Goal: Information Seeking & Learning: Learn about a topic

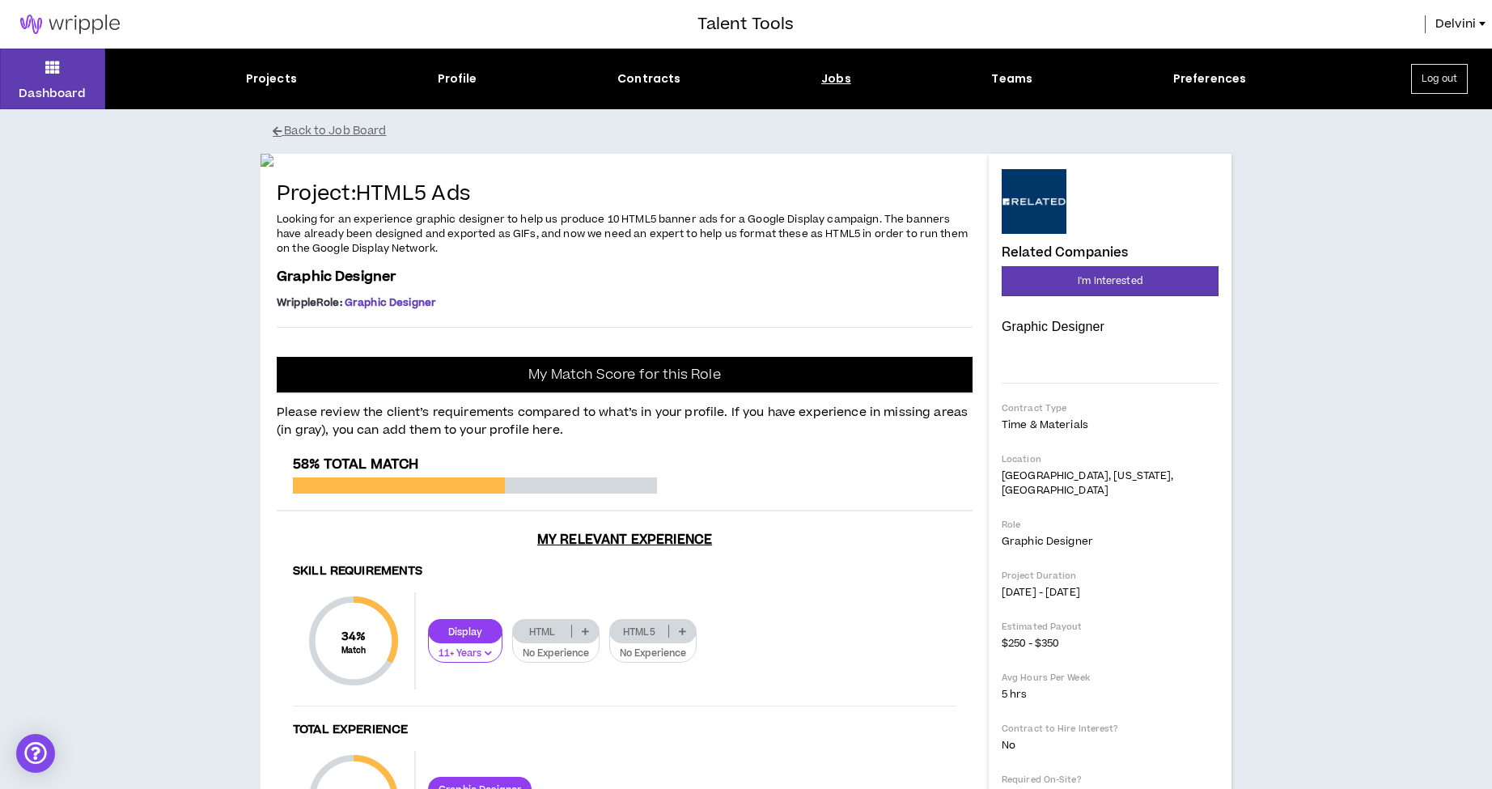
click at [831, 85] on div "Jobs" at bounding box center [836, 78] width 30 height 17
click at [838, 78] on div "Jobs" at bounding box center [836, 78] width 30 height 17
click at [839, 83] on div "Jobs" at bounding box center [836, 78] width 30 height 17
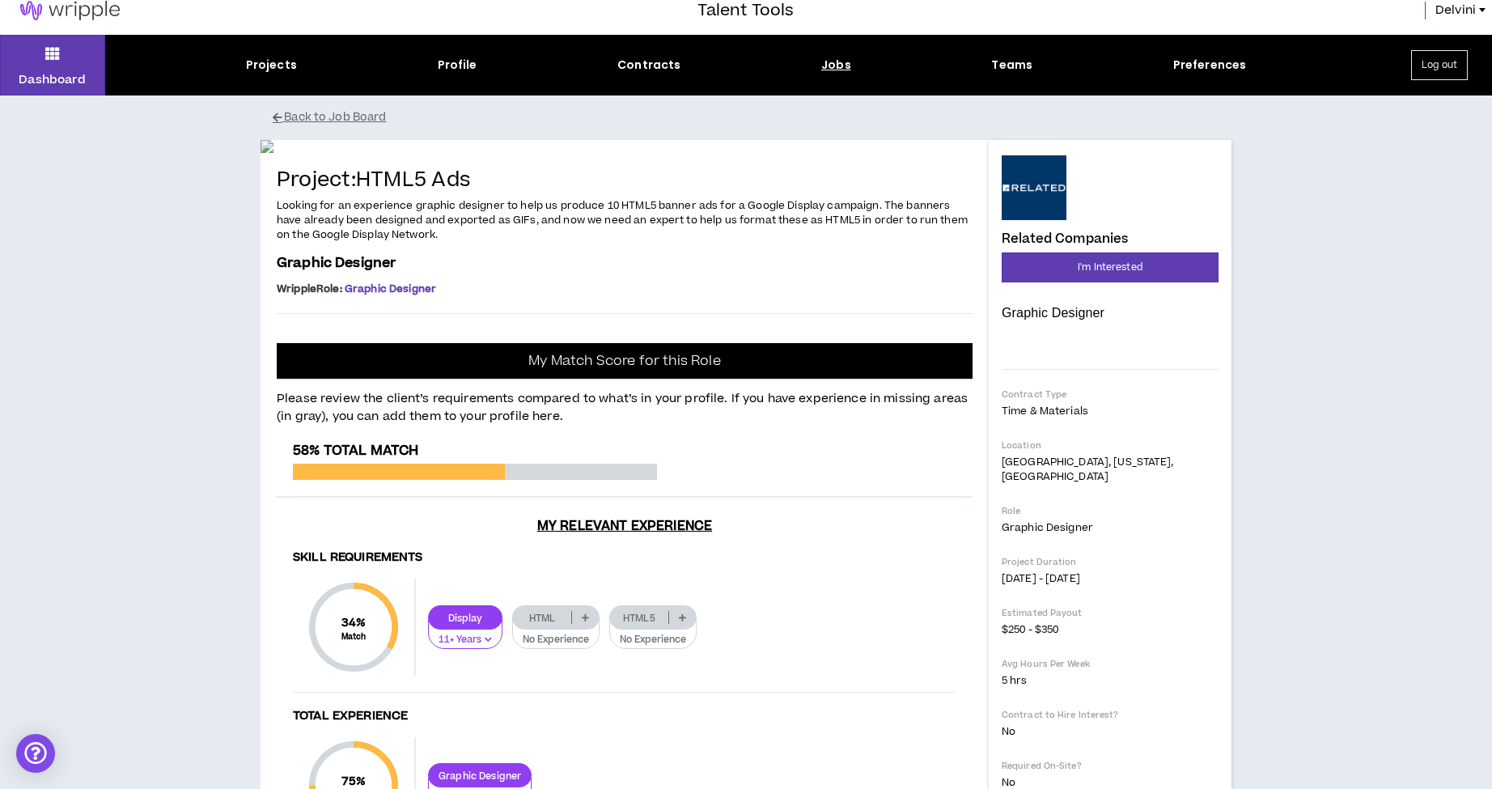
scroll to position [15, 0]
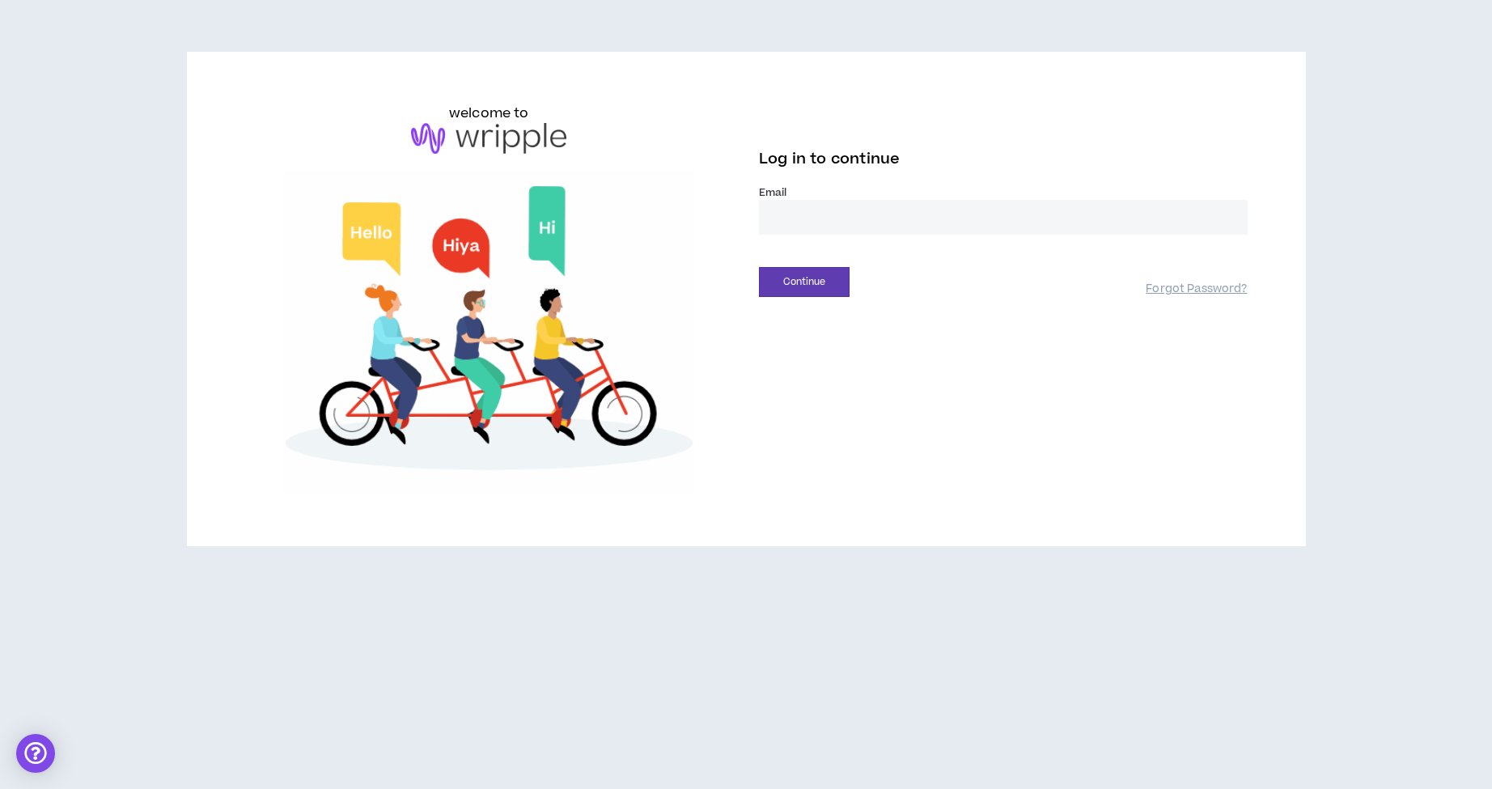
type input "**********"
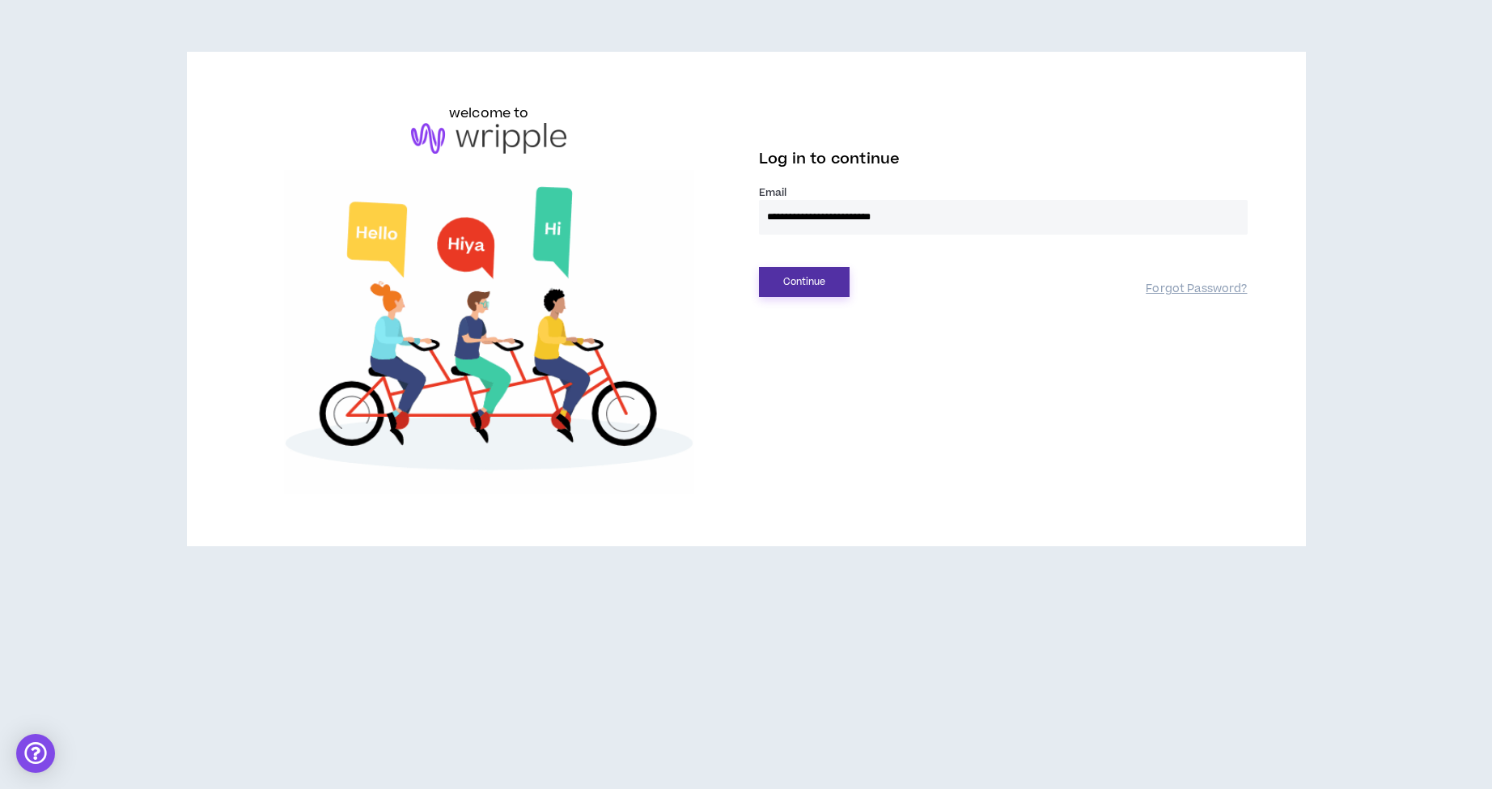
click at [820, 275] on button "Continue" at bounding box center [804, 282] width 91 height 30
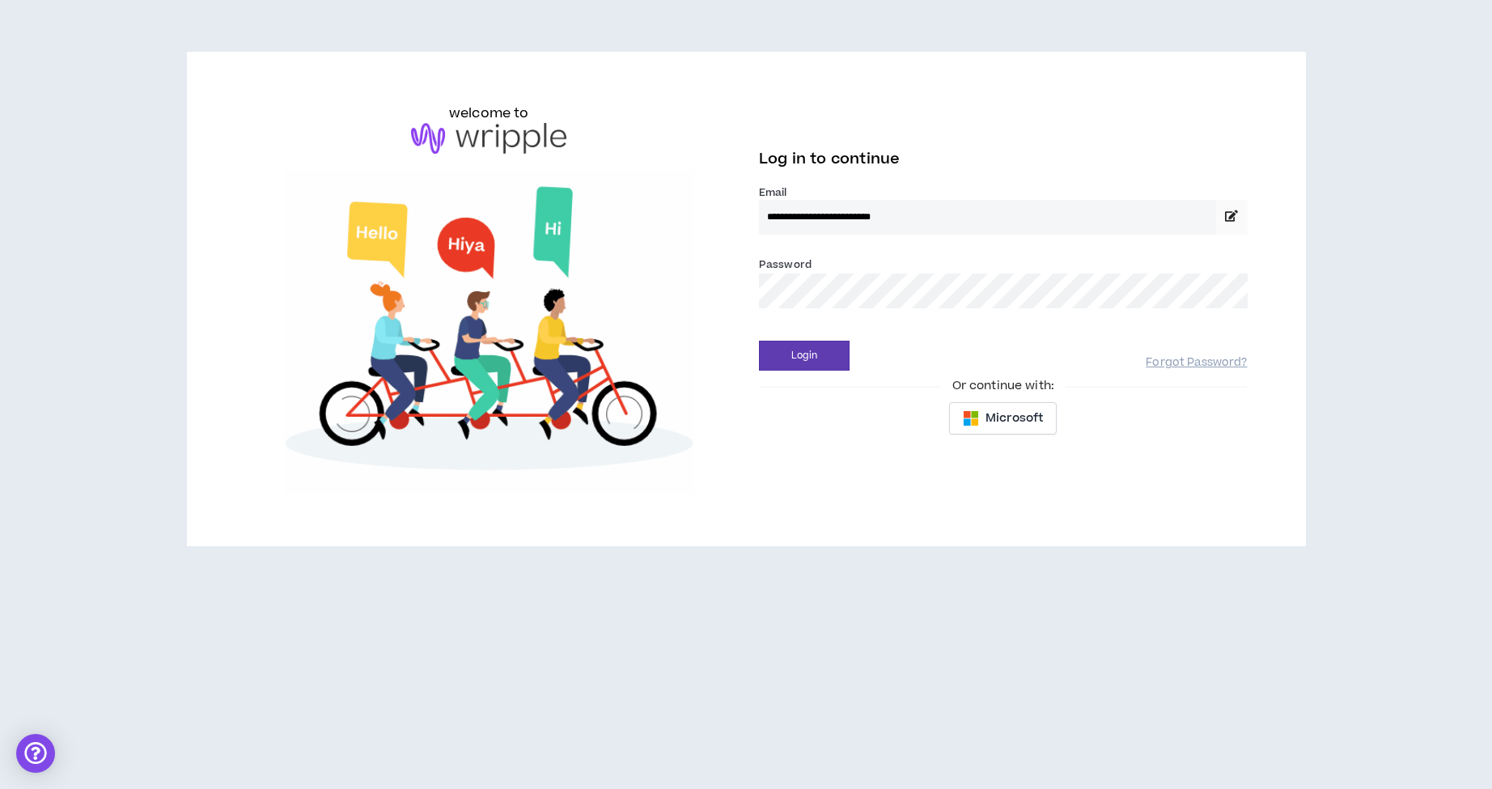
click at [1231, 257] on div "Password *" at bounding box center [1003, 282] width 489 height 53
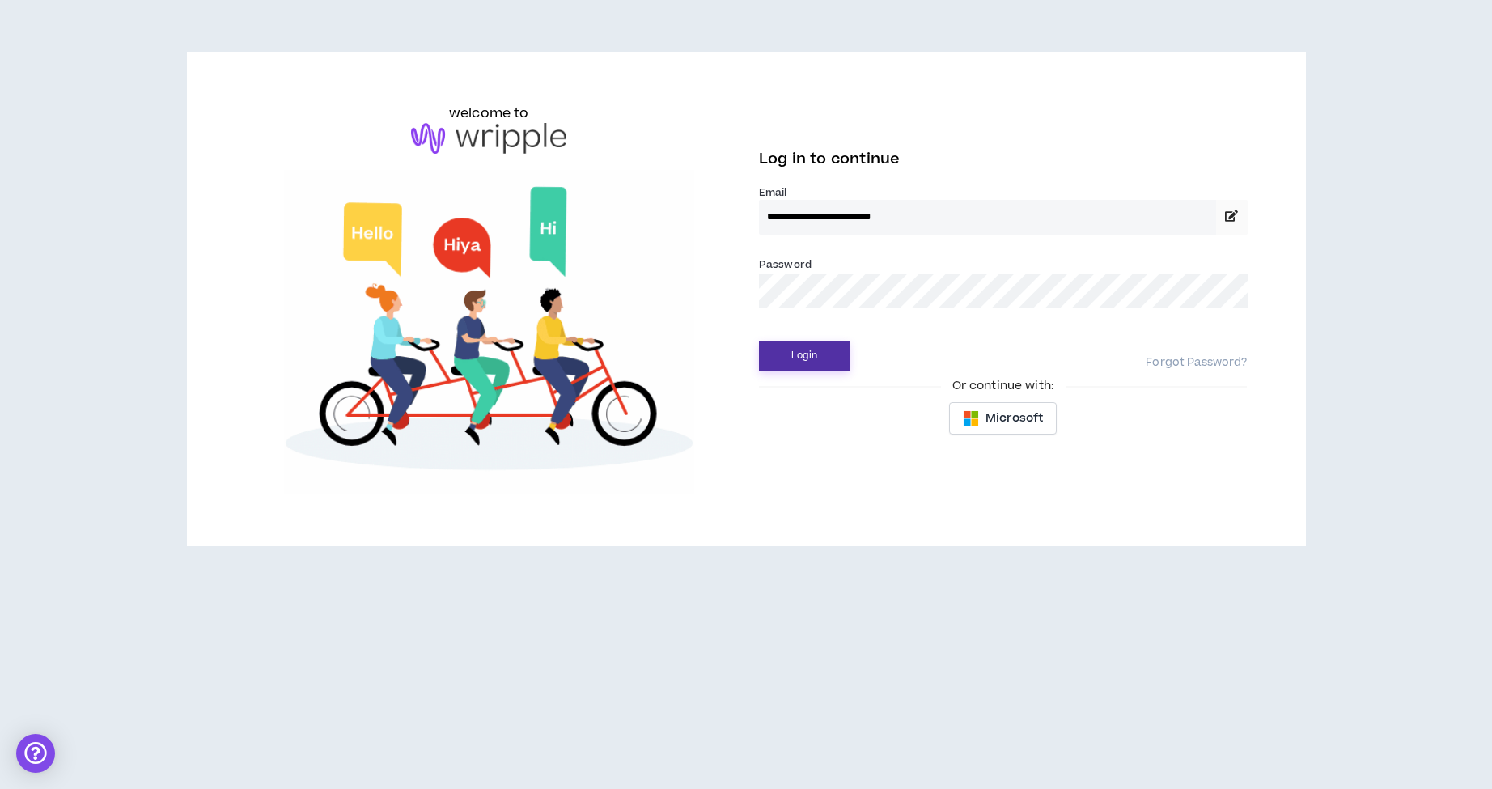
click at [826, 360] on button "Login" at bounding box center [804, 356] width 91 height 30
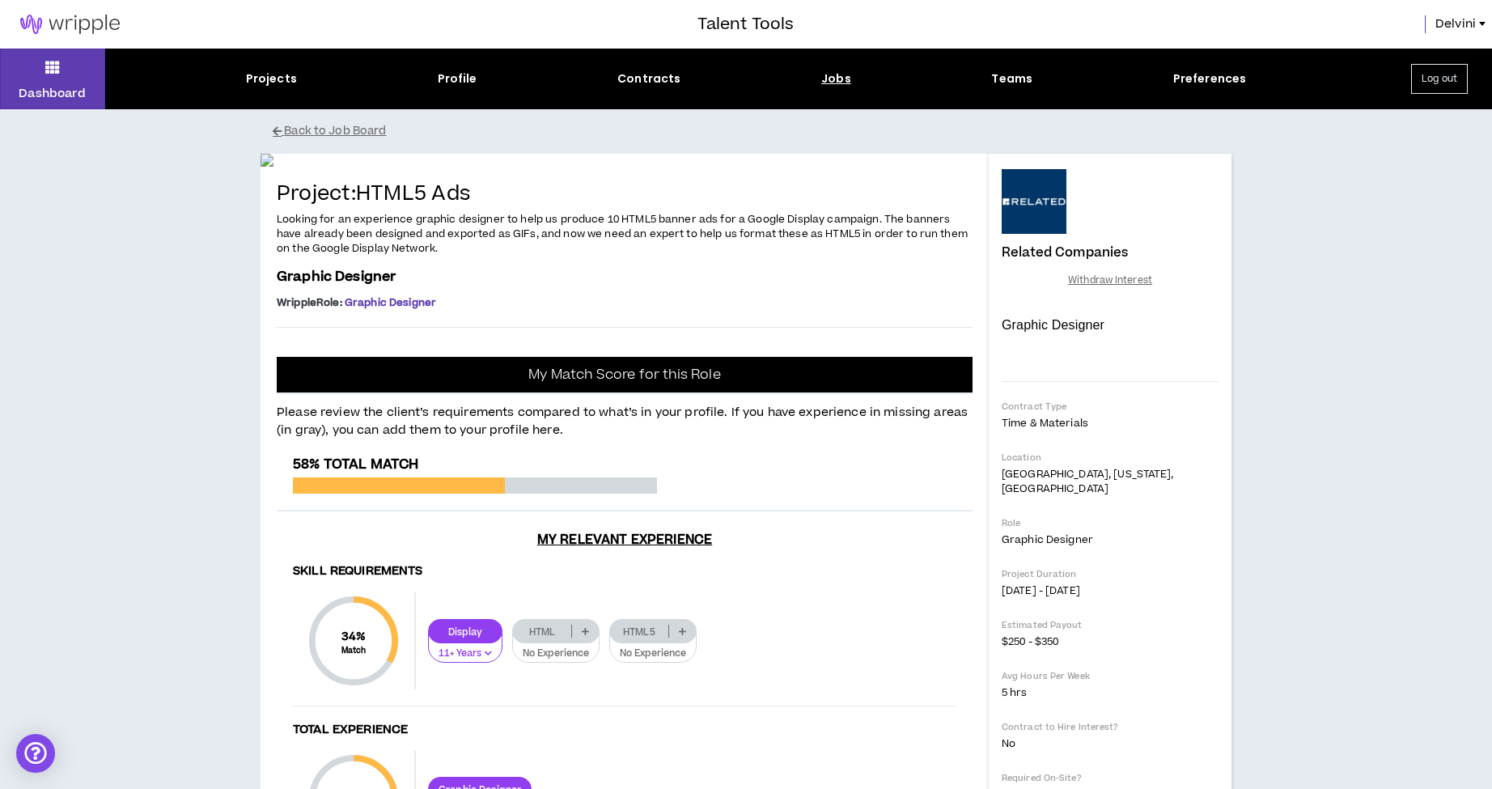
click at [834, 79] on div "Jobs" at bounding box center [836, 78] width 30 height 17
click at [837, 80] on div "Jobs" at bounding box center [836, 78] width 30 height 17
click at [46, 91] on p "Dashboard" at bounding box center [52, 93] width 67 height 17
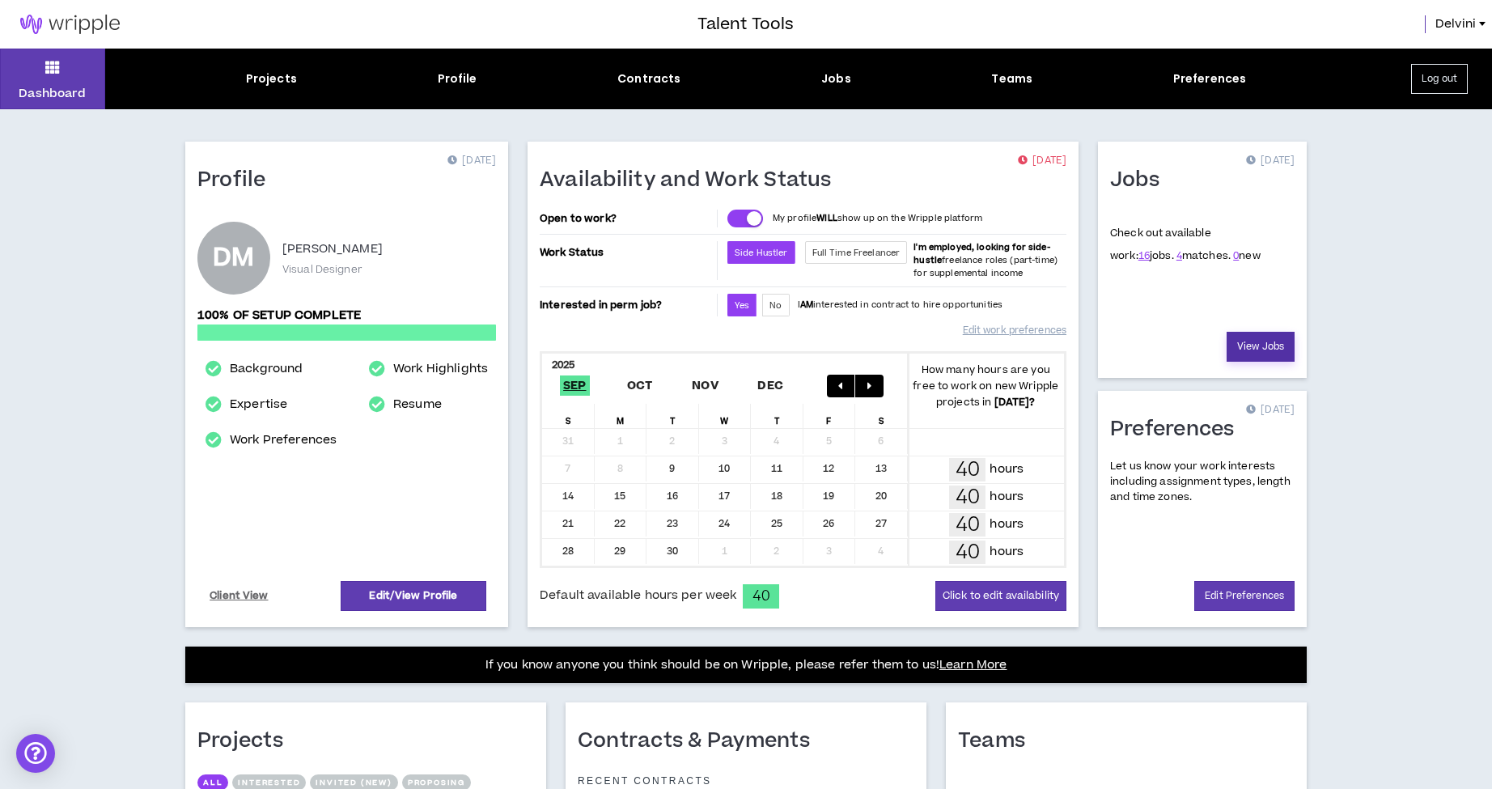
click at [1267, 352] on link "View Jobs" at bounding box center [1261, 347] width 68 height 30
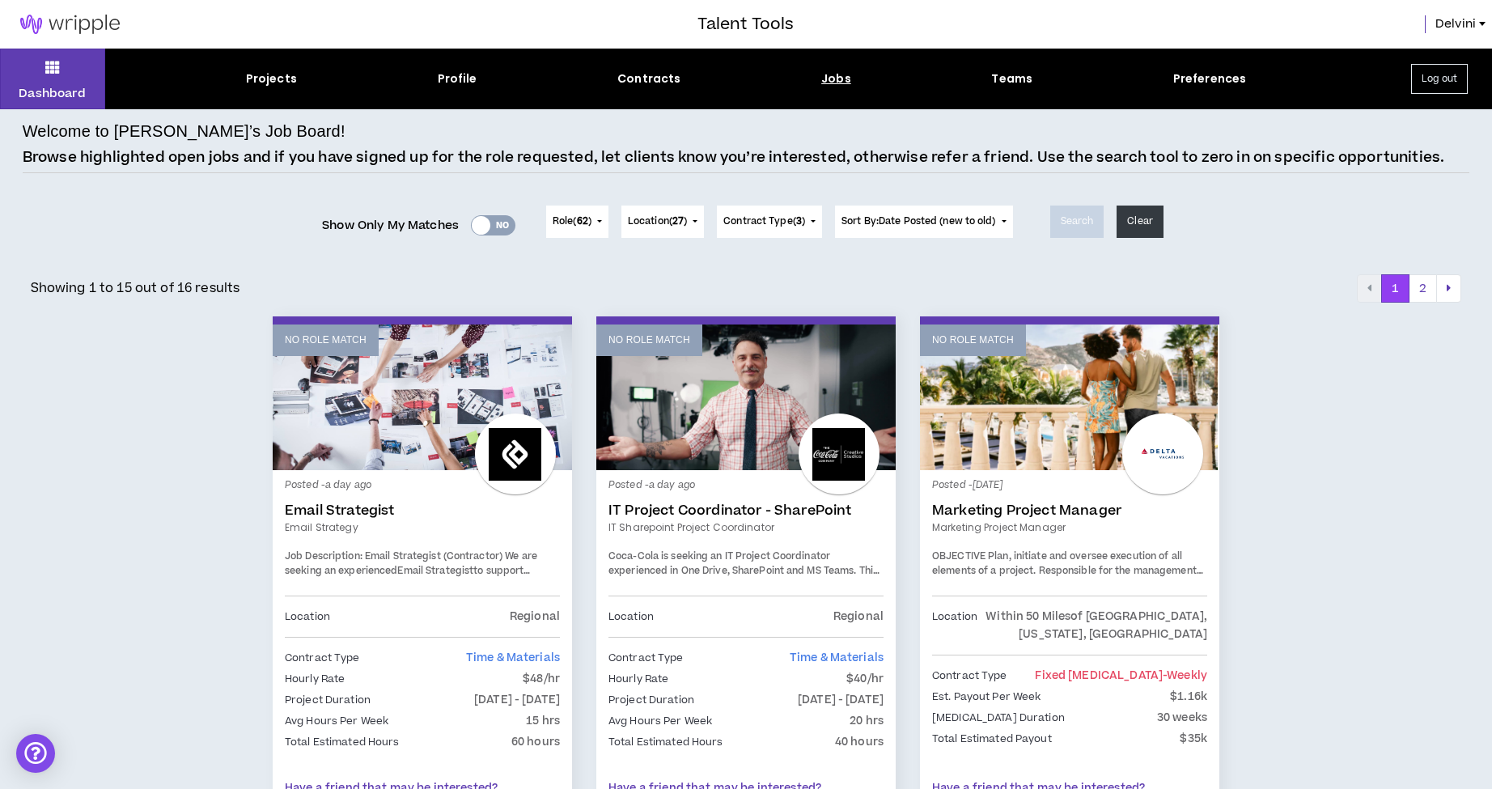
click at [501, 226] on div "Yes No" at bounding box center [493, 225] width 45 height 20
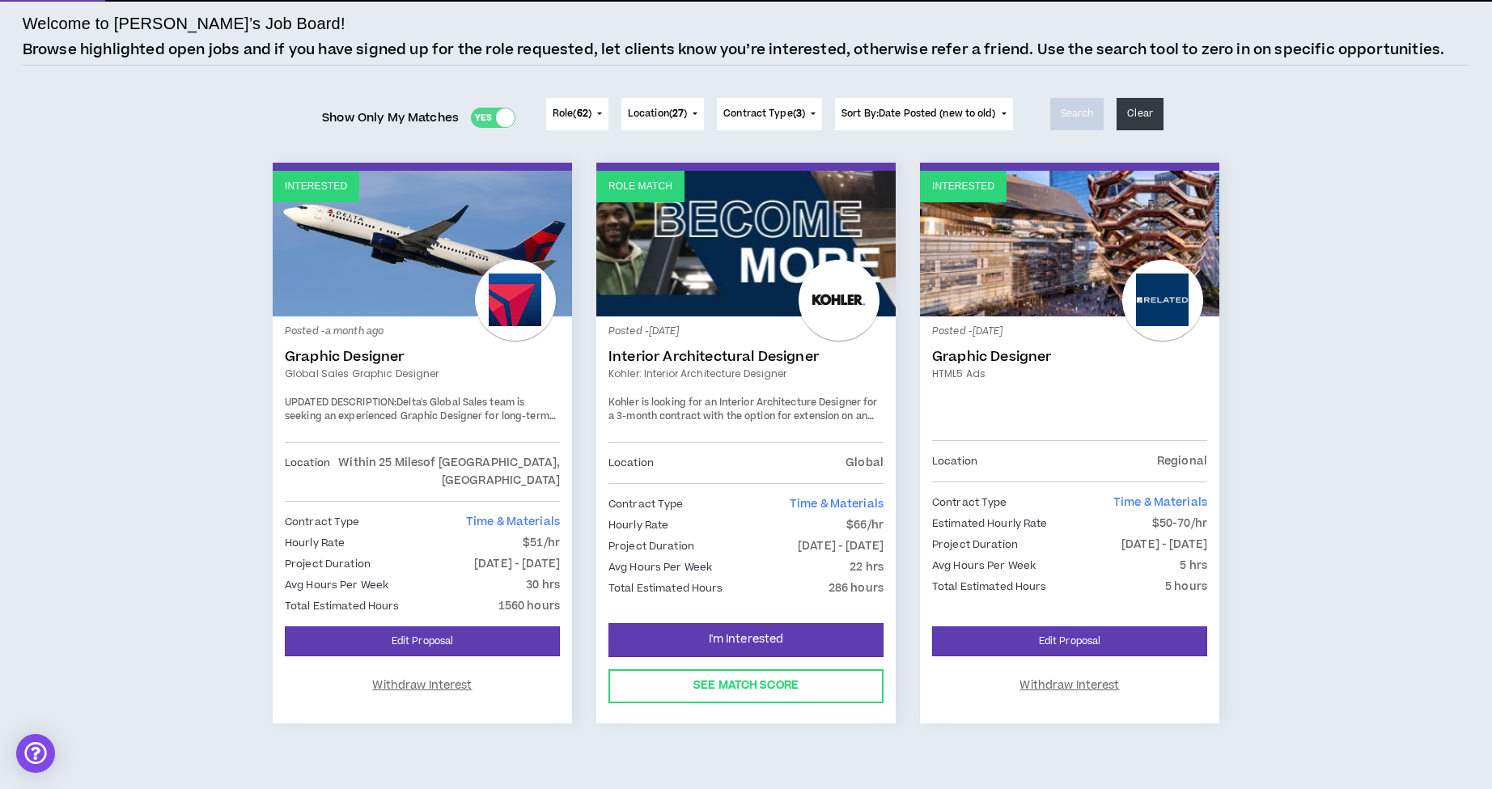
scroll to position [107, 0]
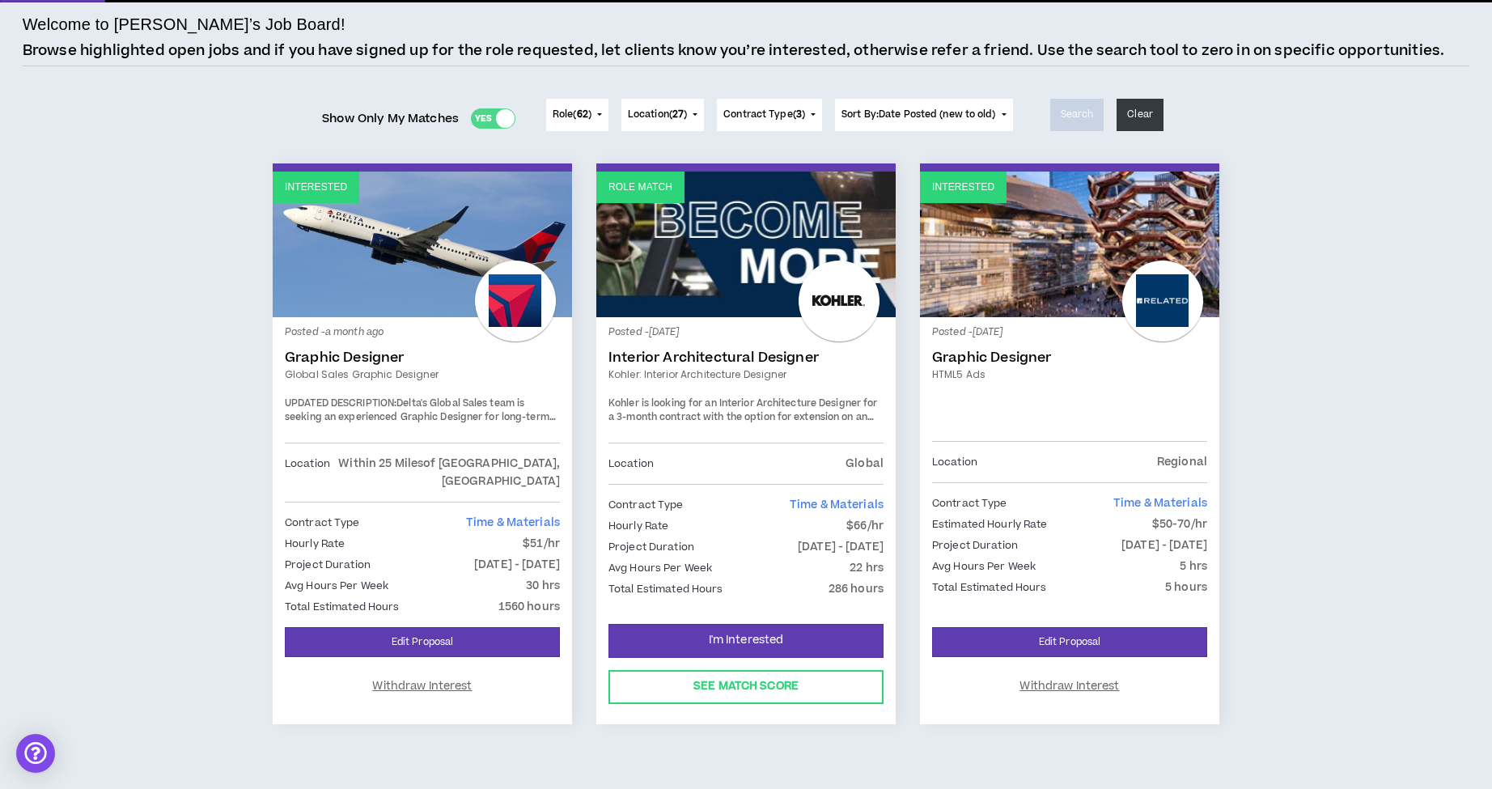
click at [496, 119] on div at bounding box center [505, 118] width 19 height 19
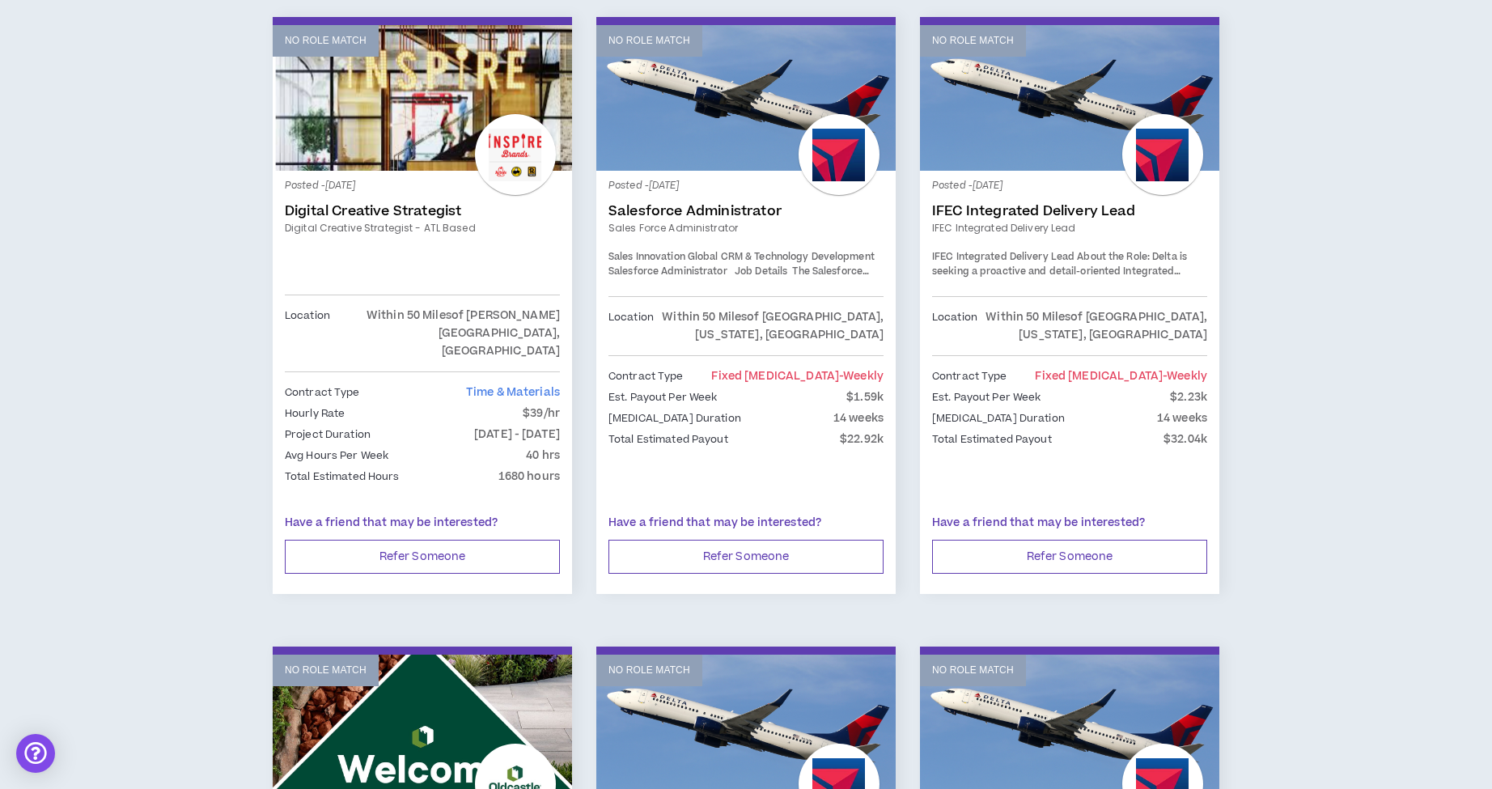
scroll to position [897, 0]
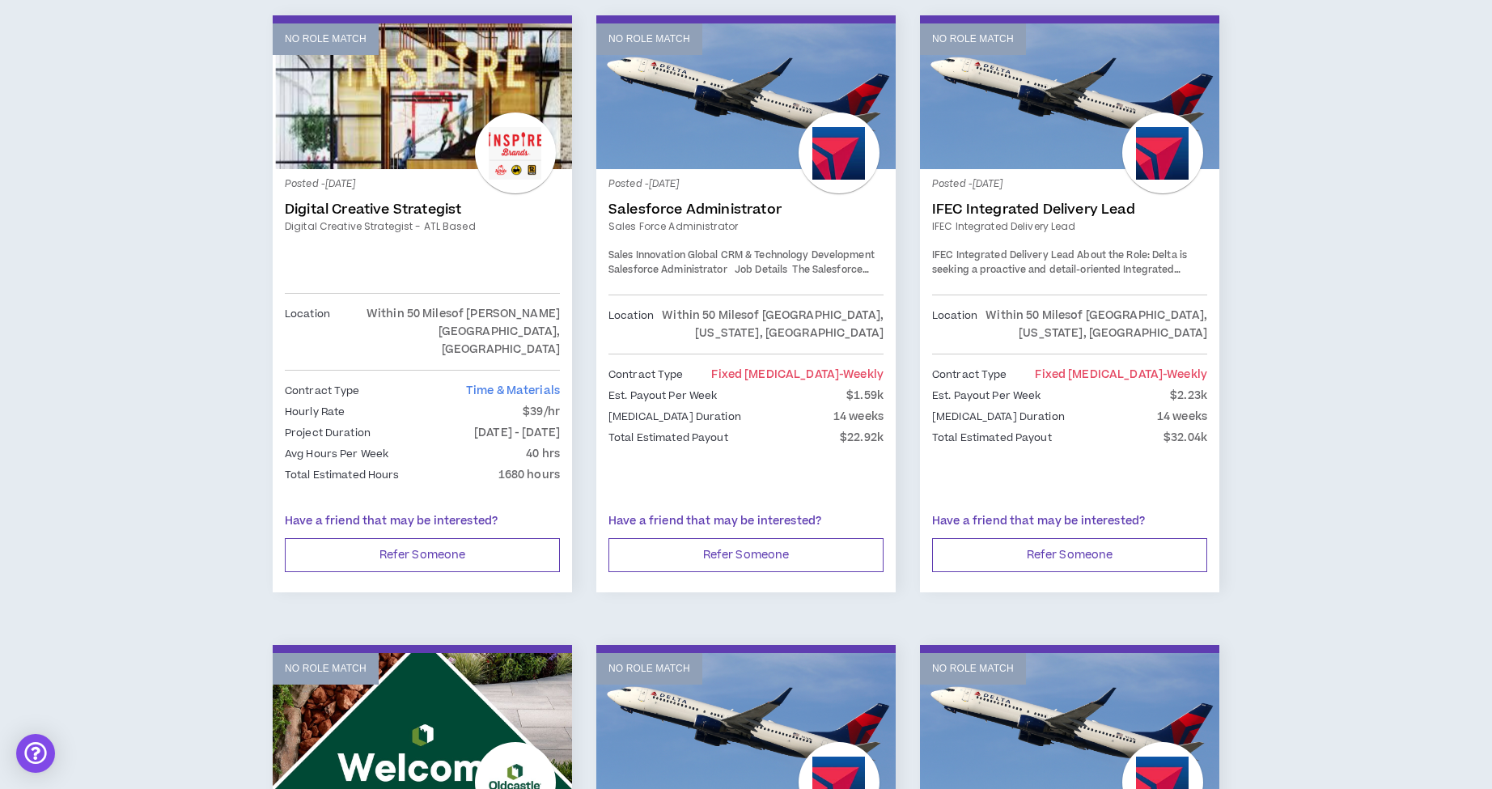
click at [418, 210] on link "Digital Creative Strategist" at bounding box center [422, 210] width 275 height 16
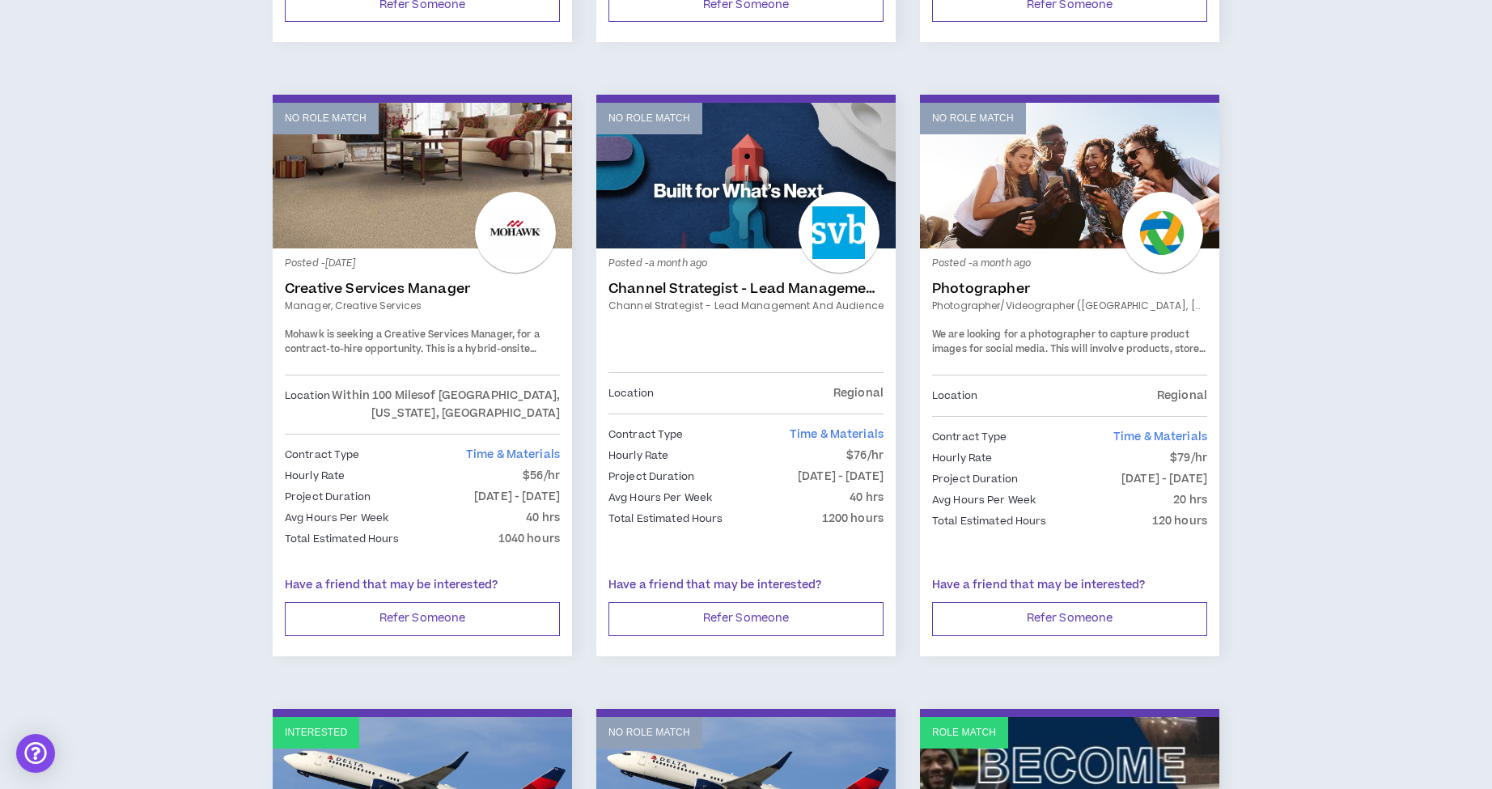
scroll to position [2030, 0]
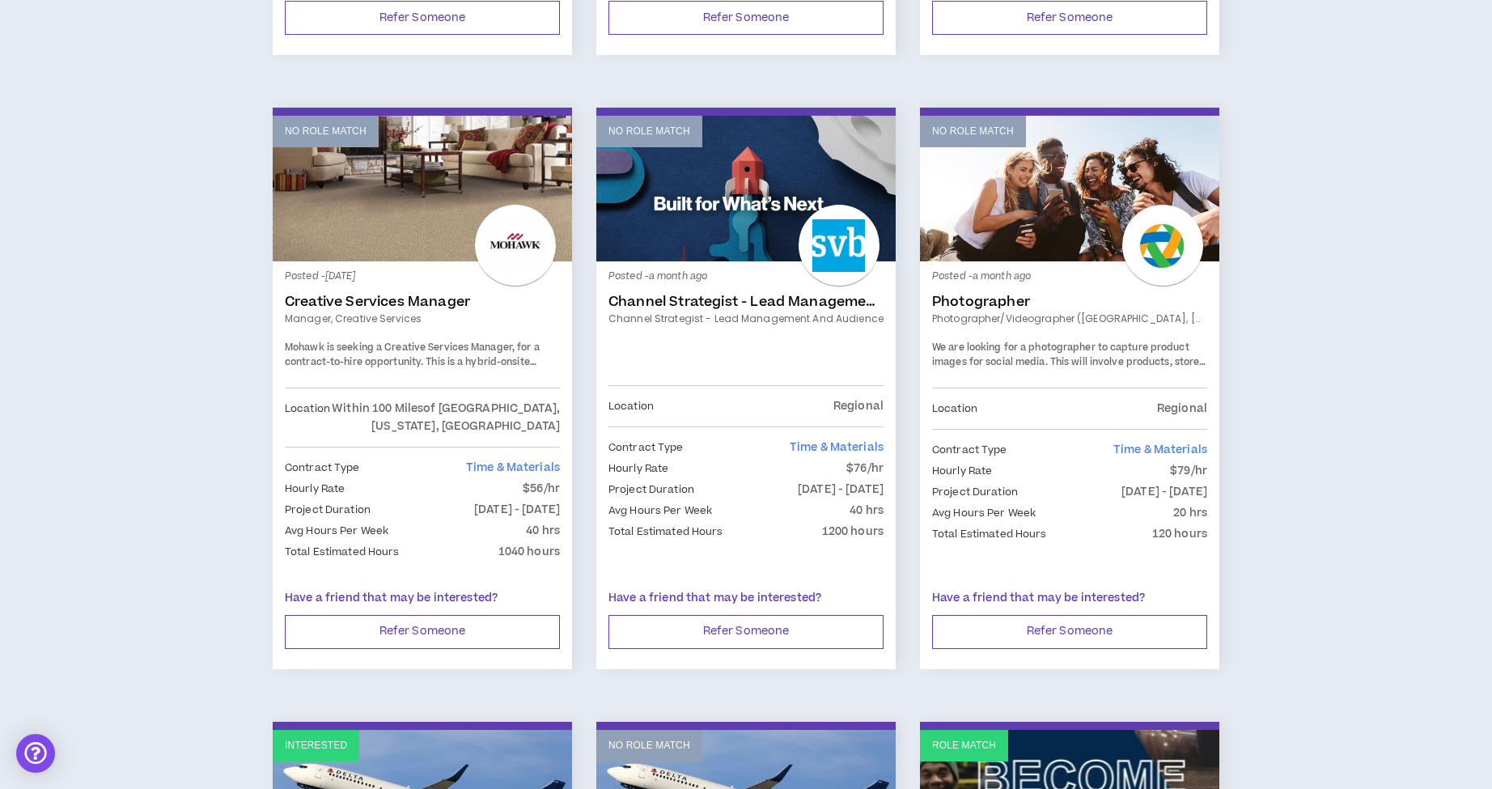
click at [465, 294] on link "Creative Services Manager" at bounding box center [422, 302] width 275 height 16
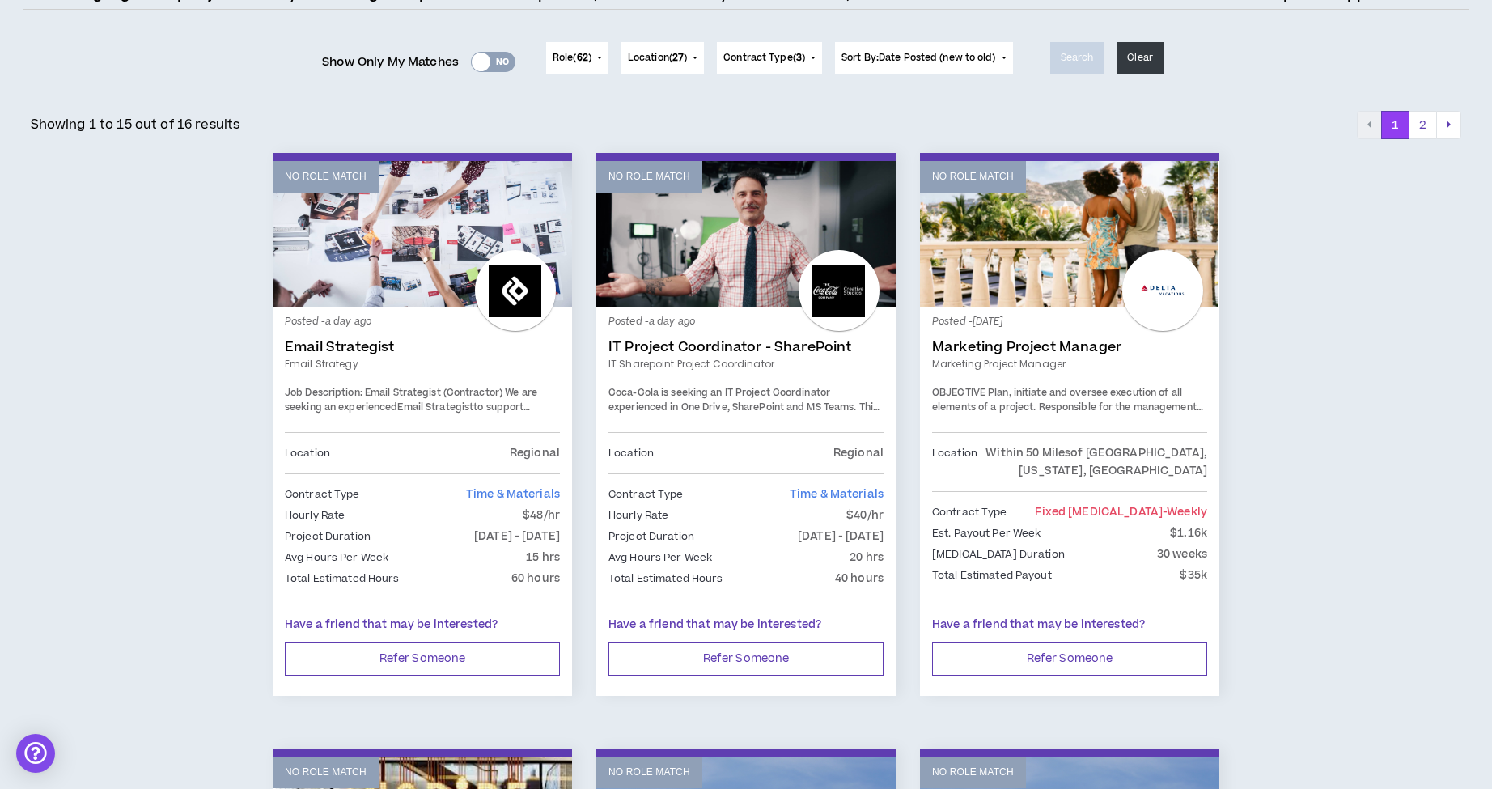
scroll to position [186, 0]
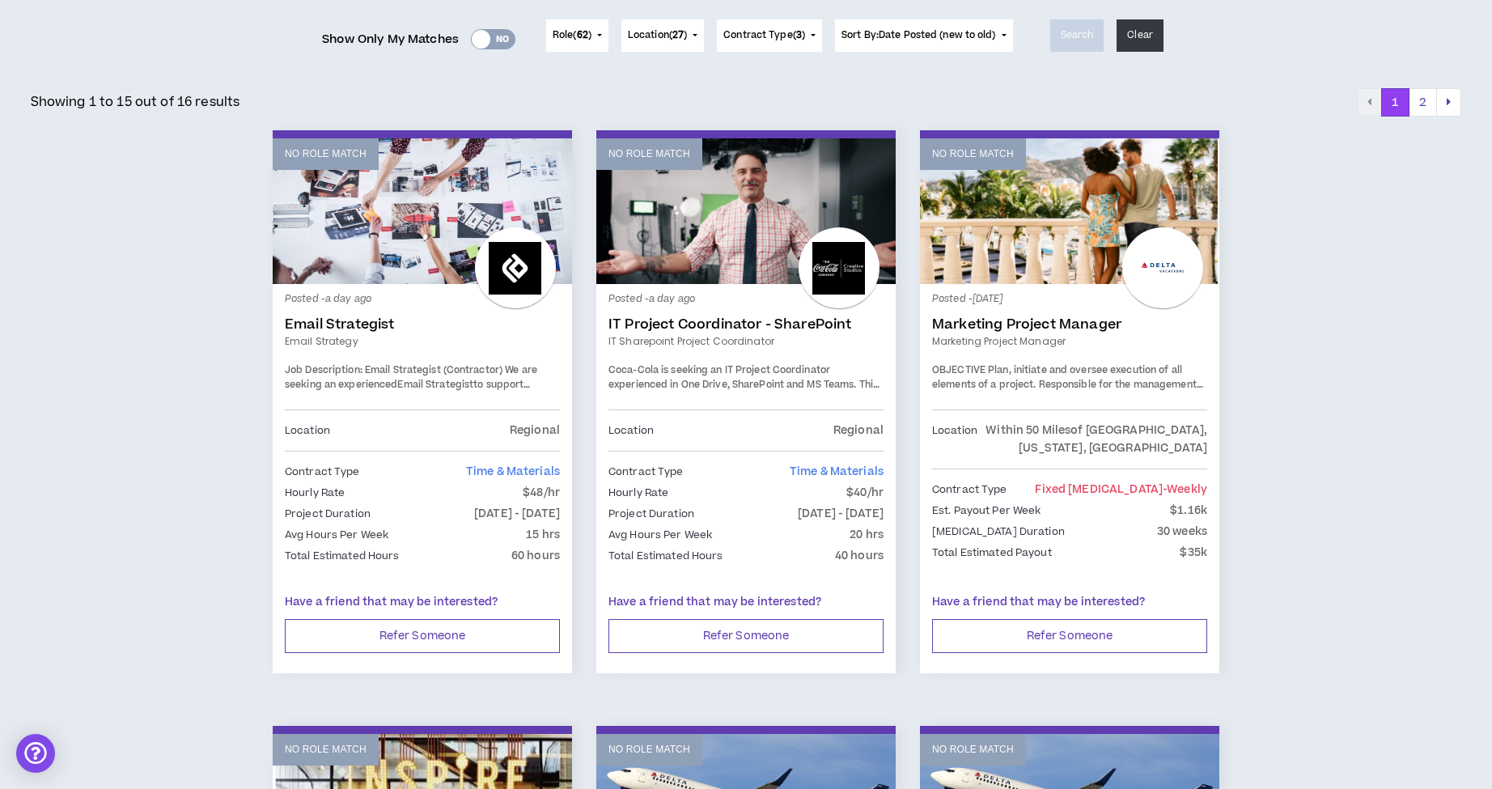
click at [1425, 104] on button "2" at bounding box center [1423, 102] width 28 height 29
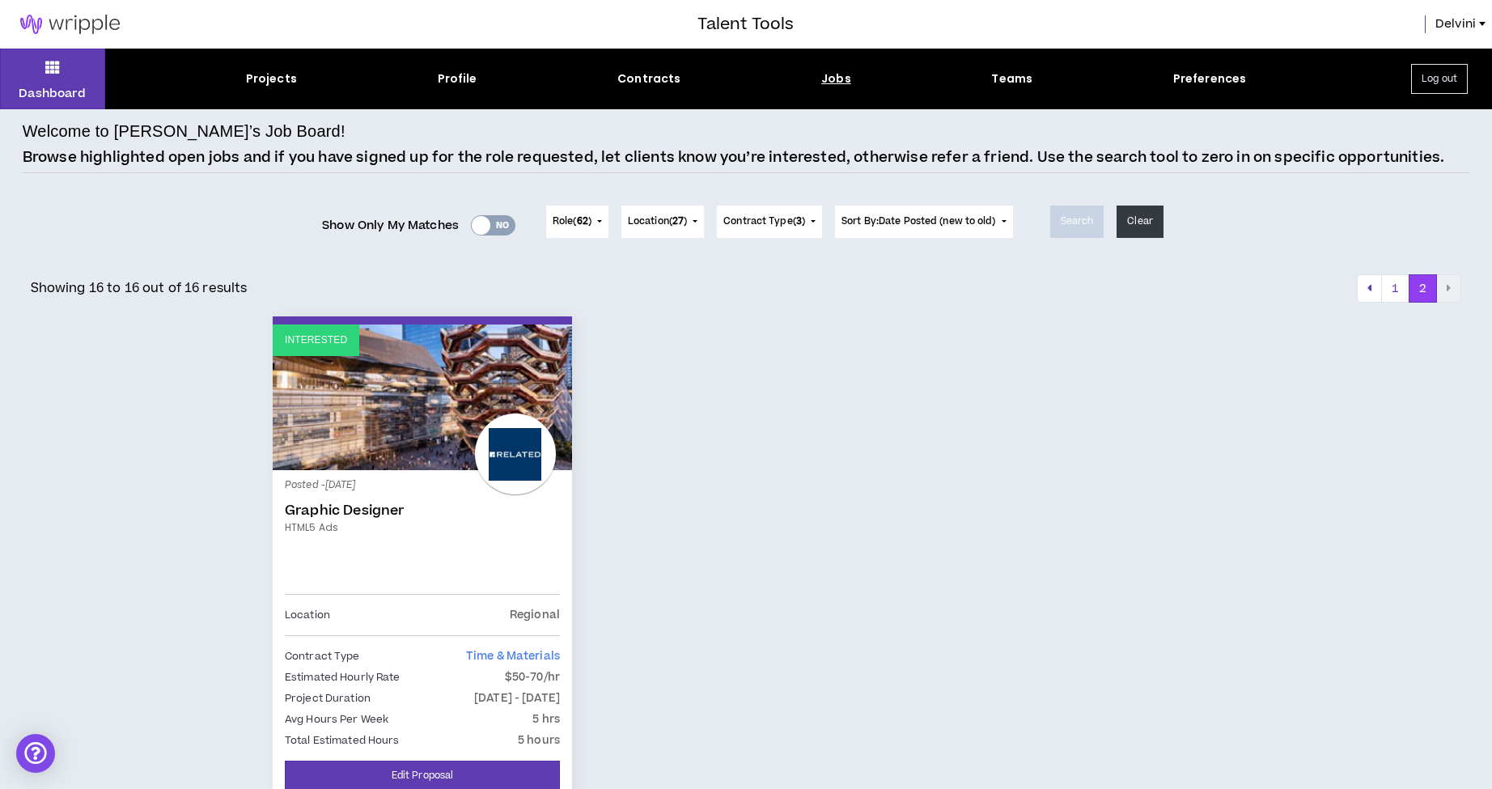
click at [267, 83] on div "Projects" at bounding box center [271, 78] width 51 height 17
